Goal: Transaction & Acquisition: Book appointment/travel/reservation

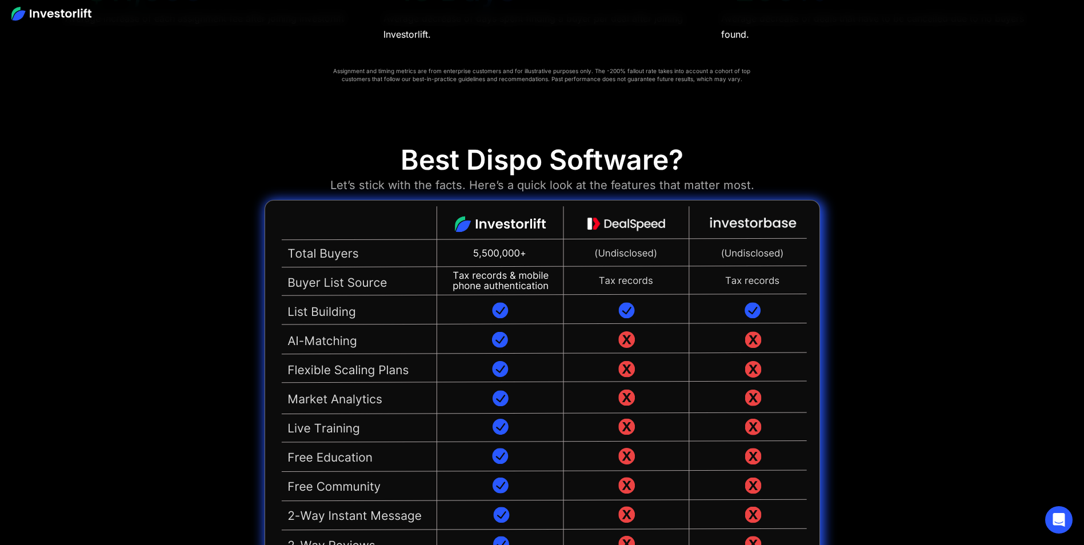
scroll to position [2760, 0]
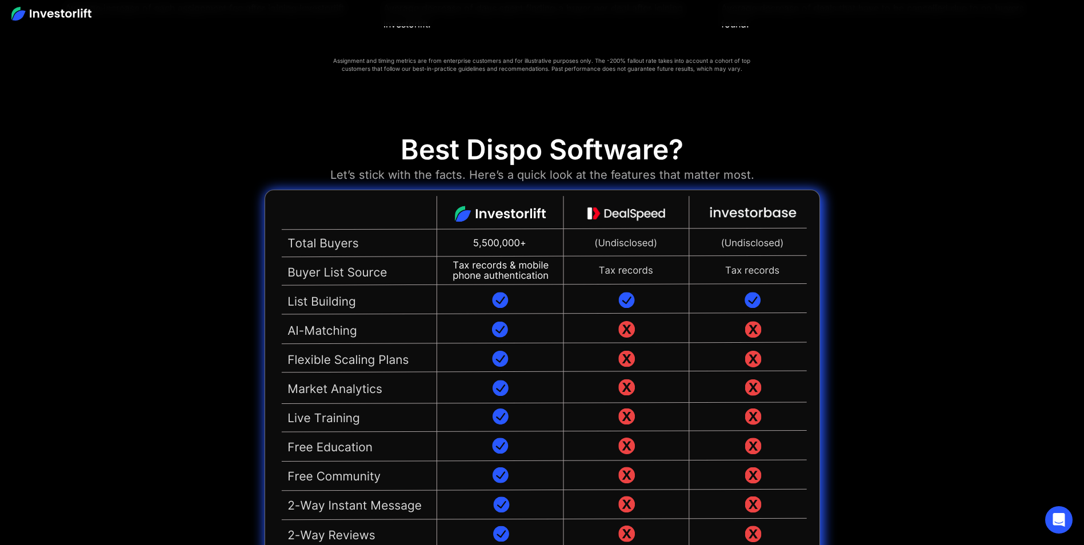
drag, startPoint x: 1088, startPoint y: 540, endPoint x: 956, endPoint y: 284, distance: 288.7
click at [956, 284] on div "Best Dispo Software? Let’s stick with the facts. Here’s a quick look at the fea…" at bounding box center [542, 374] width 1084 height 539
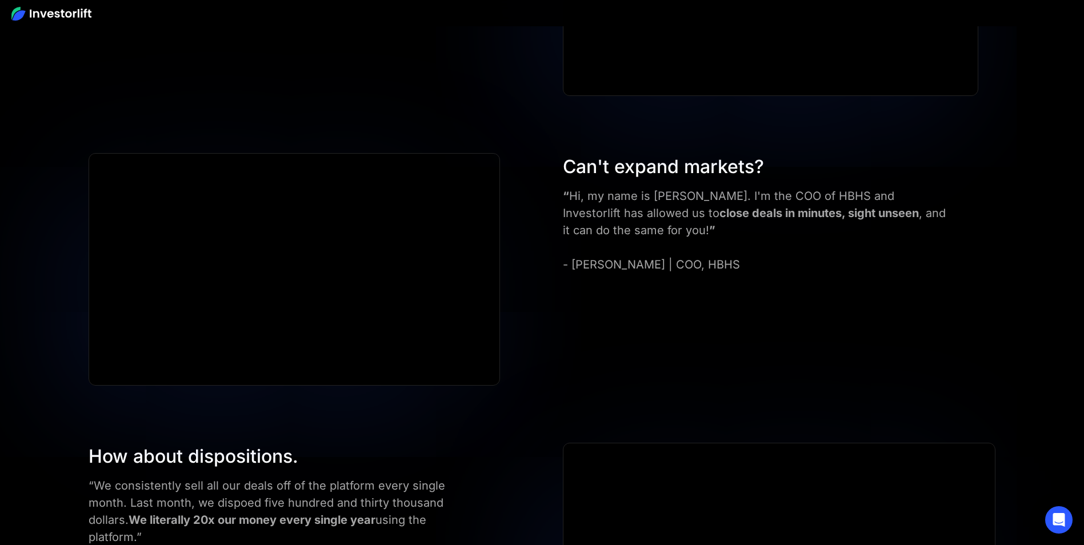
scroll to position [4667, 0]
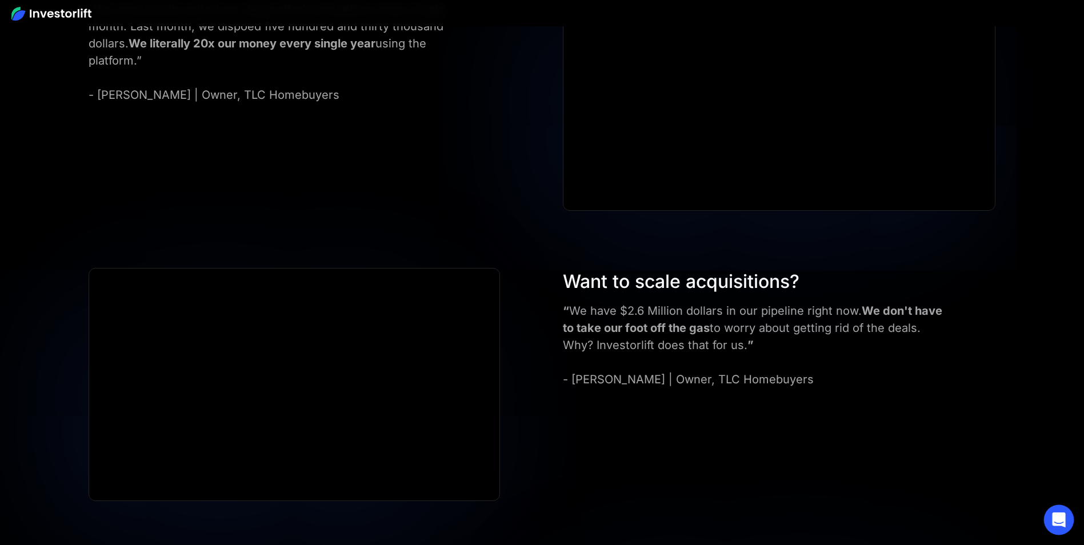
click at [1058, 525] on icon "Open Intercom Messenger" at bounding box center [1058, 520] width 13 height 15
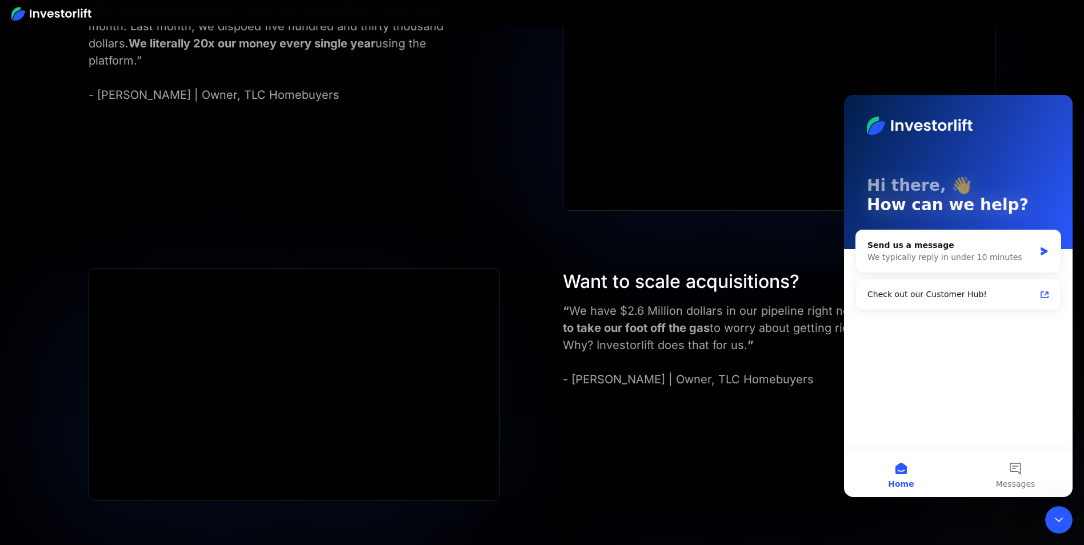
scroll to position [0, 0]
click at [795, 404] on div "Want to scale acquisitions? “ We have $2.6 Million dollars in our pipeline righ…" at bounding box center [542, 384] width 976 height 233
click at [1058, 519] on icon "Close Intercom Messenger" at bounding box center [1059, 520] width 14 height 14
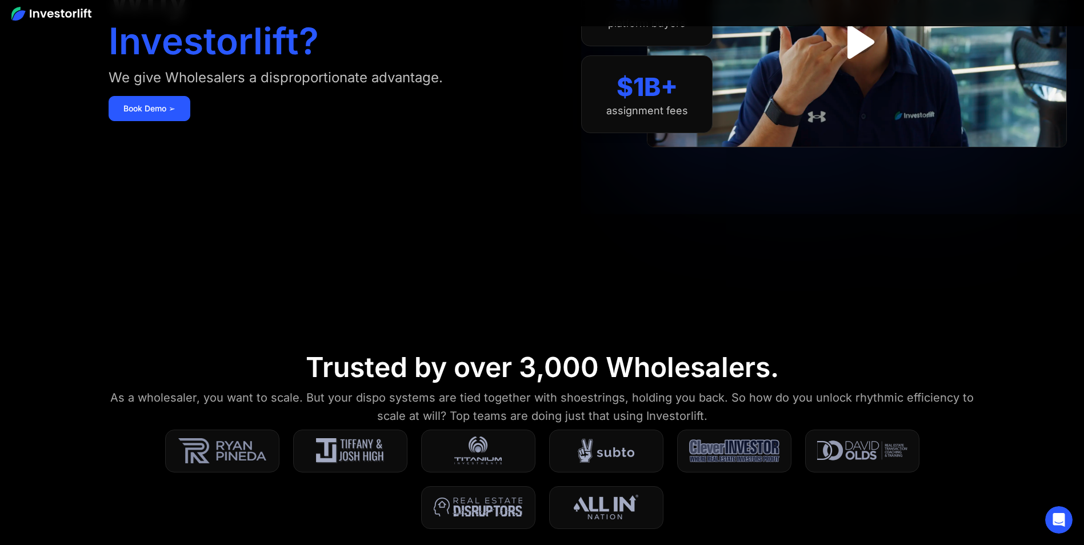
scroll to position [63, 0]
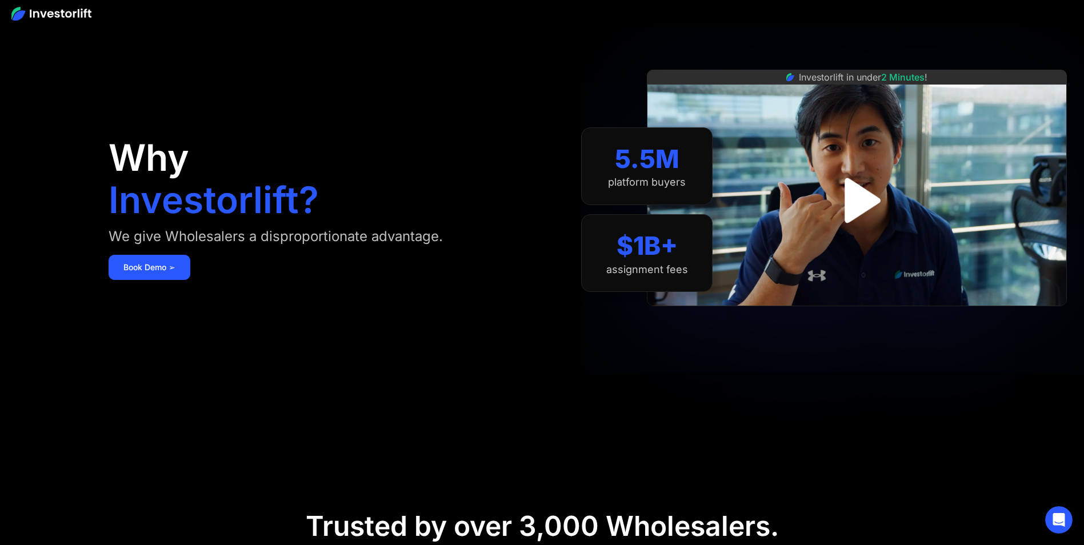
click at [862, 196] on img "open lightbox" at bounding box center [856, 200] width 81 height 81
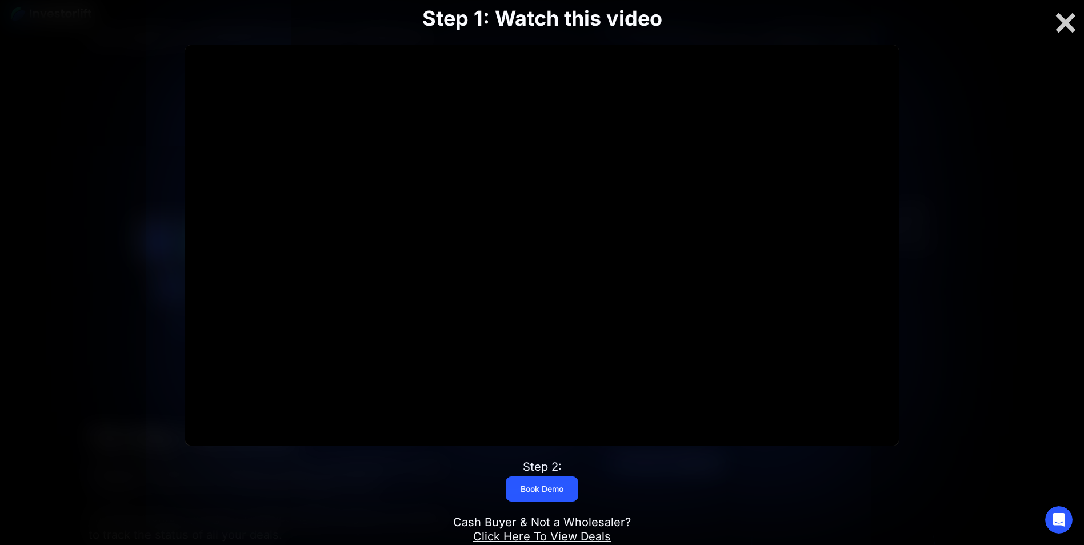
scroll to position [2032, 0]
click at [1071, 18] on div at bounding box center [1066, 23] width 37 height 24
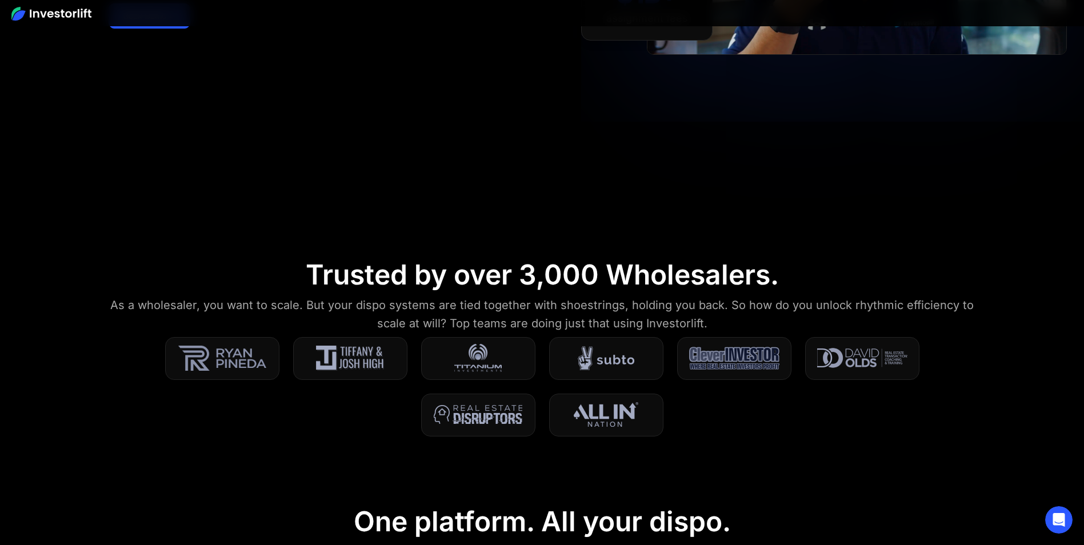
scroll to position [0, 0]
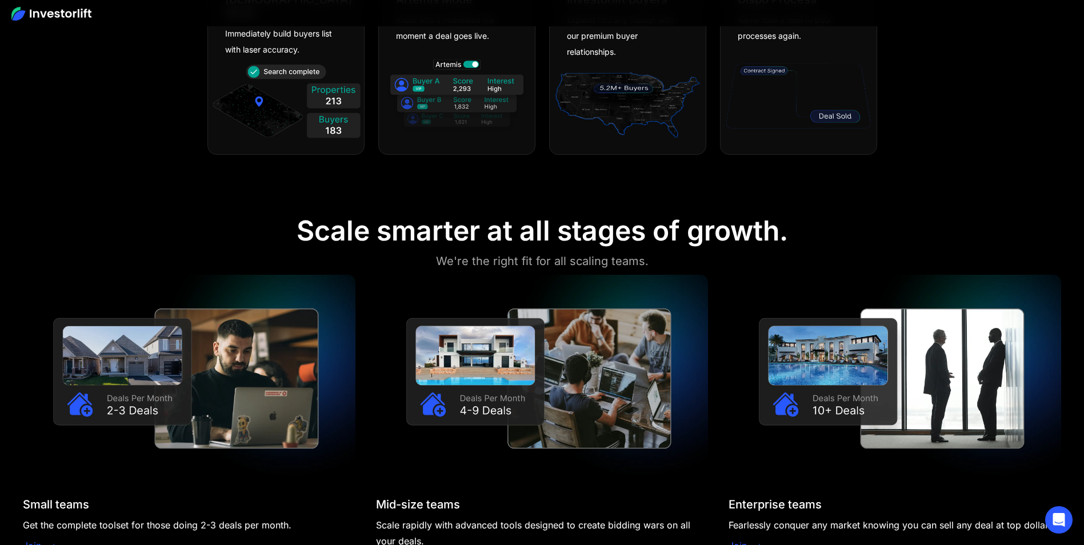
scroll to position [110, 0]
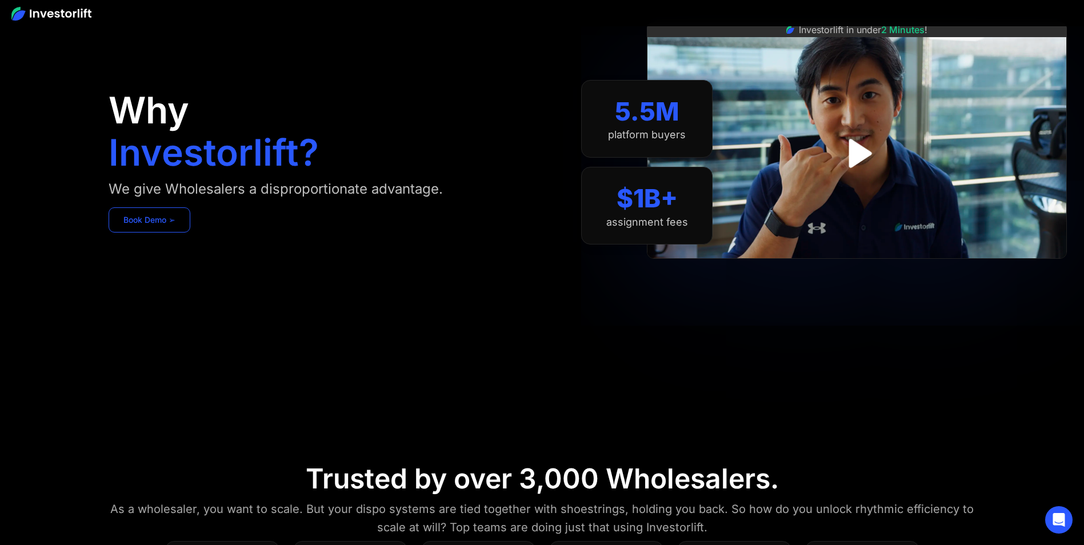
click at [147, 216] on link "Book Demo ➢" at bounding box center [150, 220] width 82 height 25
